Goal: Register for event/course

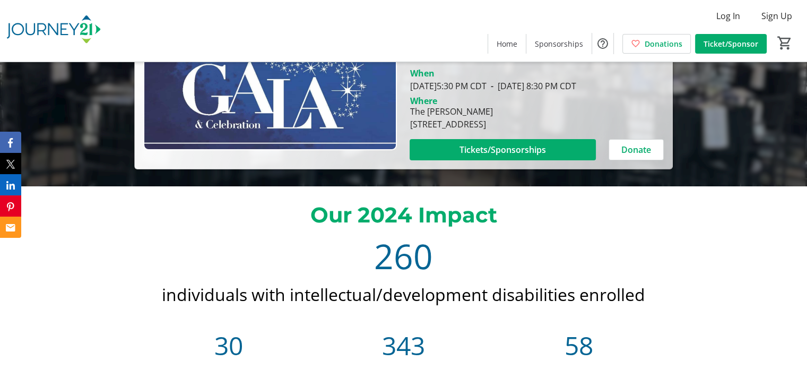
scroll to position [185, 0]
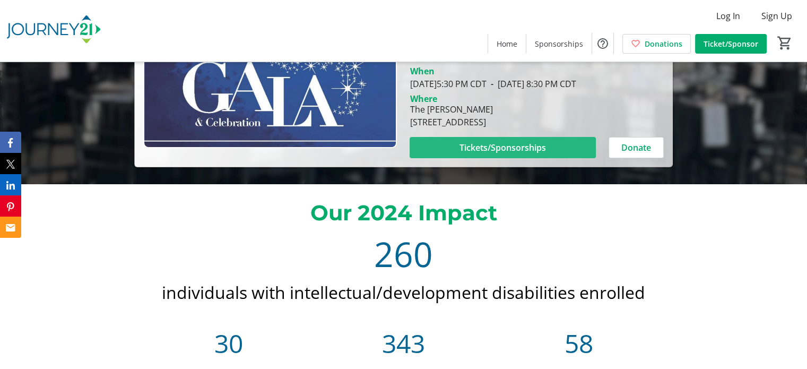
click at [523, 152] on span "Tickets/Sponsorships" at bounding box center [502, 147] width 86 height 13
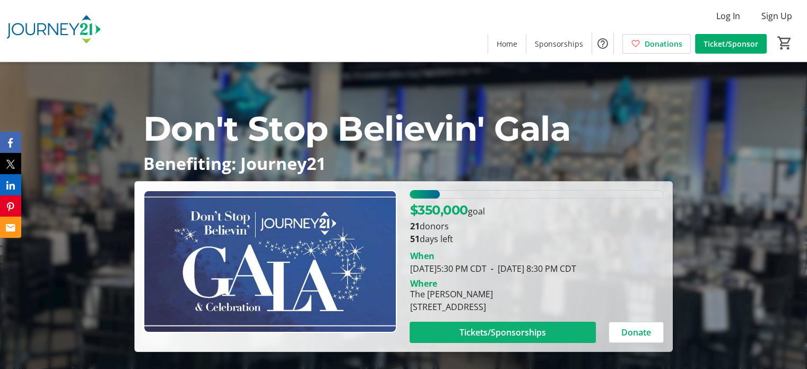
click at [565, 328] on span at bounding box center [503, 331] width 186 height 25
